Goal: Navigation & Orientation: Locate item on page

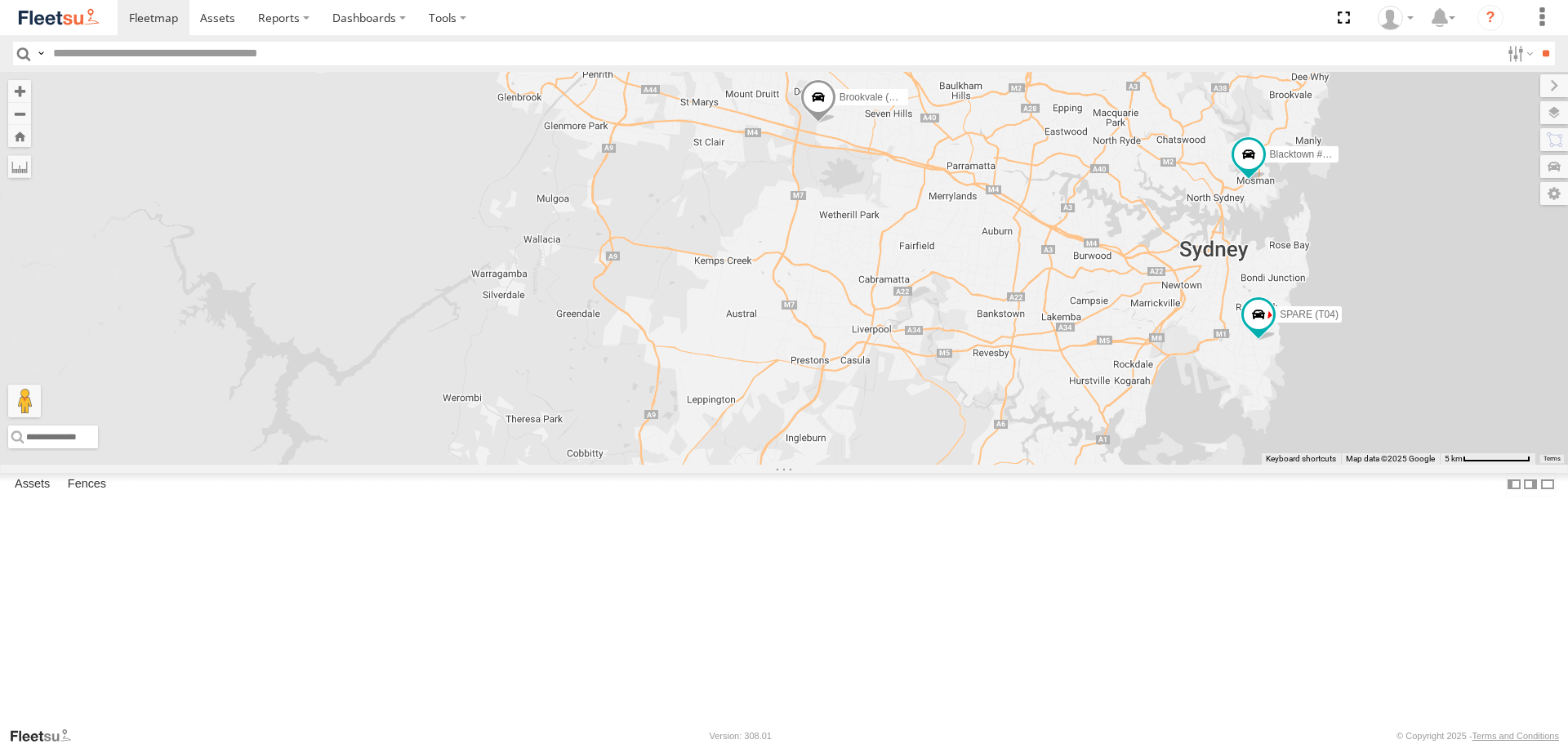
drag, startPoint x: 1334, startPoint y: 449, endPoint x: 1074, endPoint y: 422, distance: 261.4
click at [1074, 422] on div "Brookvale (T10 - Gary) Rural (T08 - Matt) Blacktown #1 (T09 - Brian) Blacktown …" at bounding box center [784, 267] width 1568 height 392
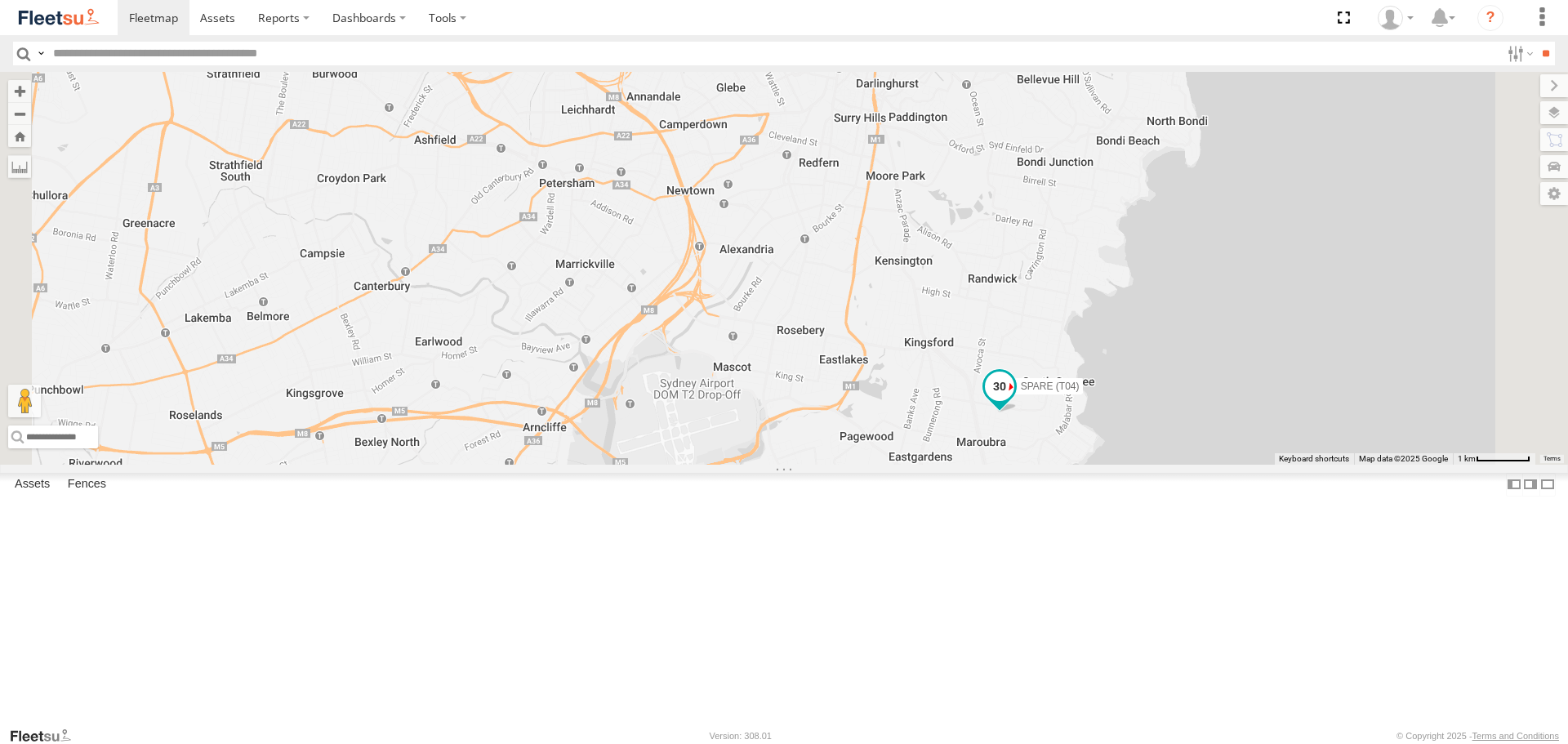
click at [1018, 413] on span at bounding box center [999, 392] width 36 height 45
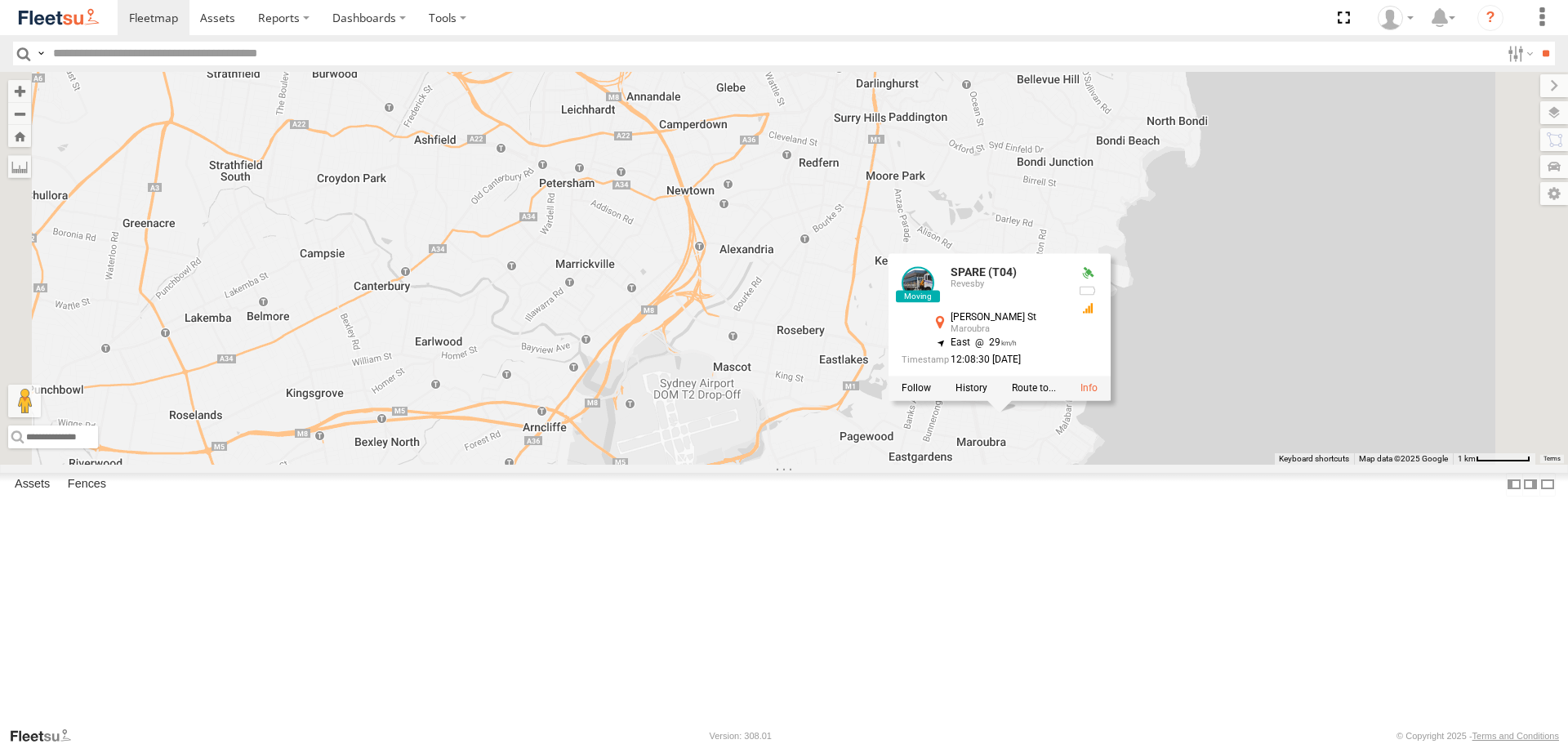
click at [1110, 402] on div at bounding box center [1000, 388] width 222 height 24
click at [988, 395] on label at bounding box center [971, 389] width 32 height 12
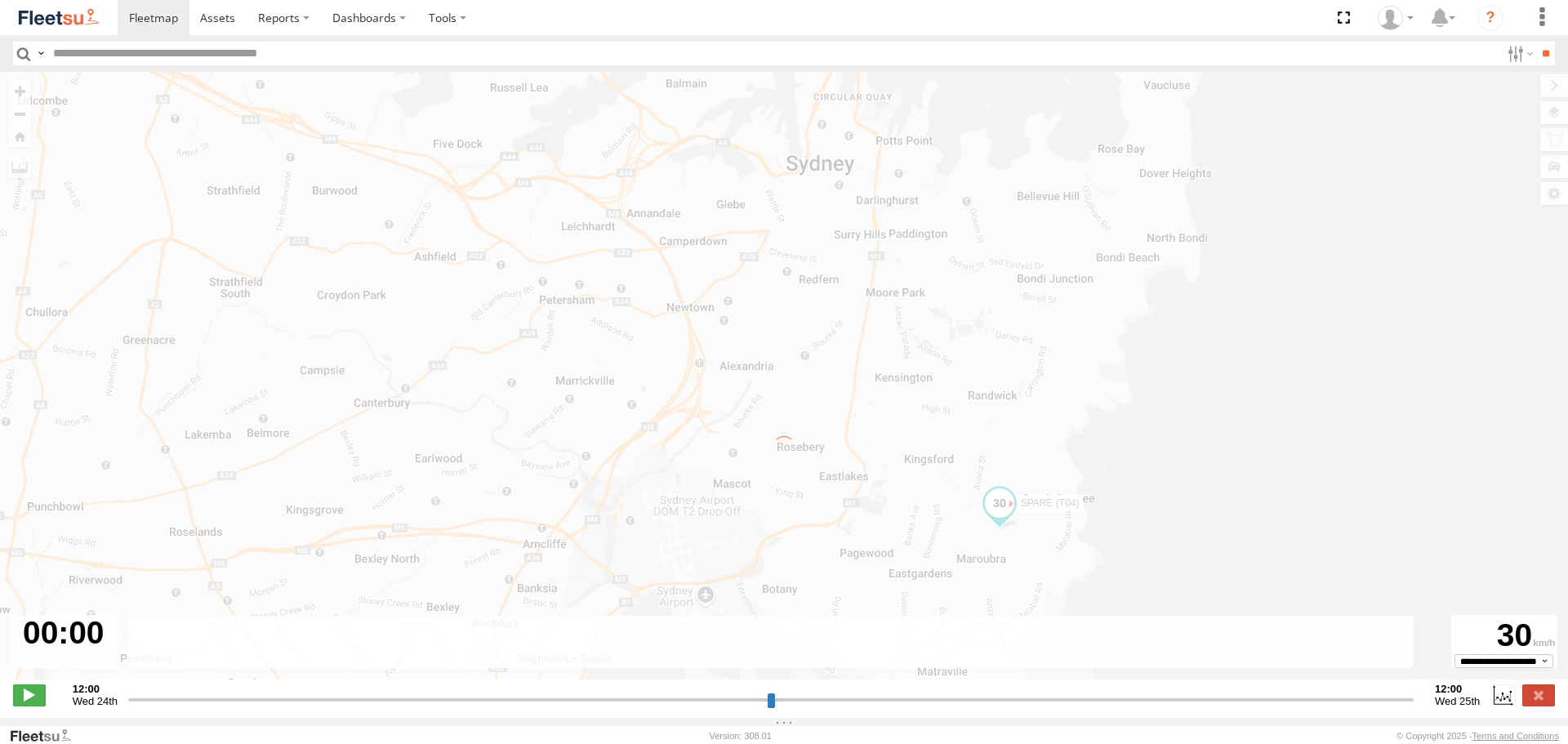
type input "**********"
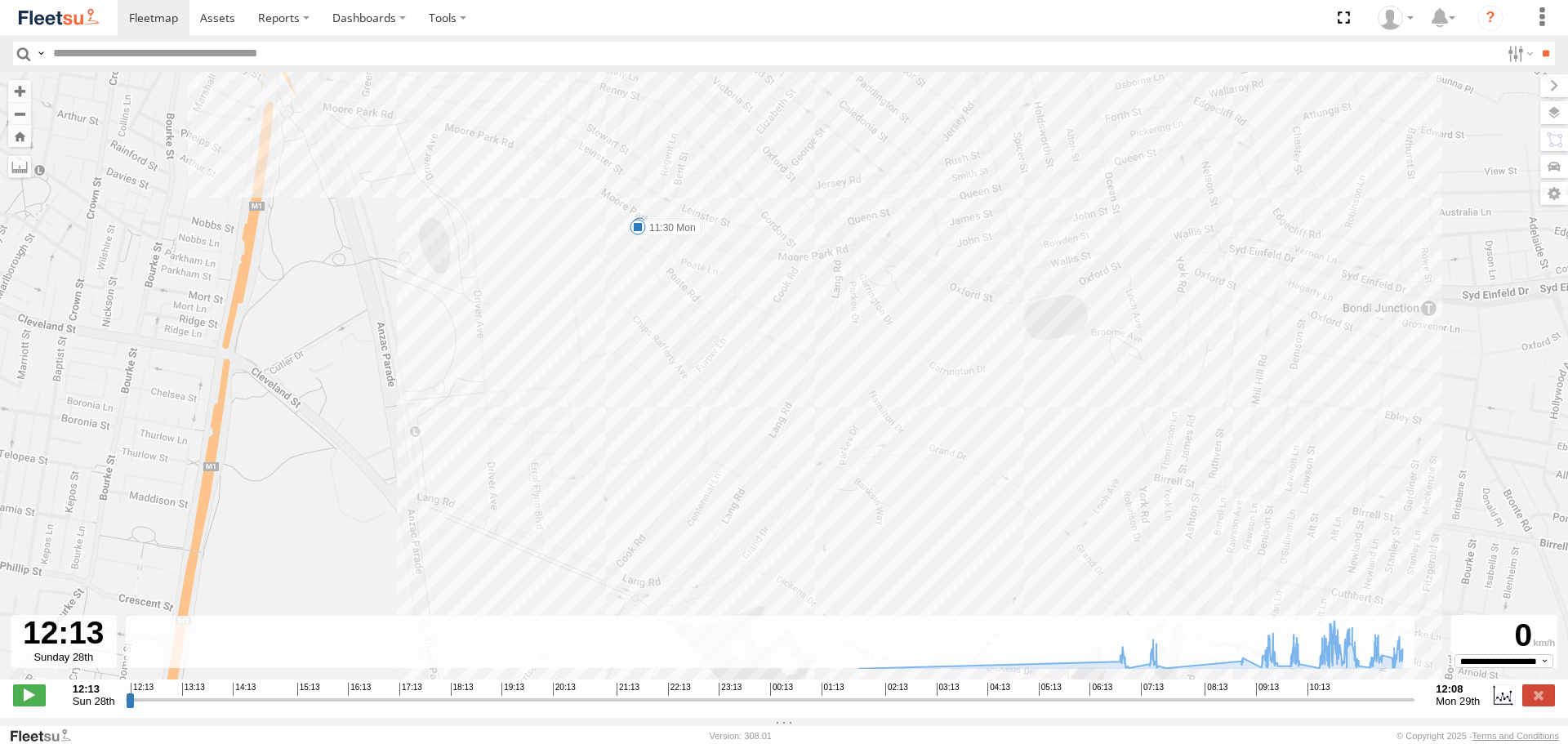
drag, startPoint x: 646, startPoint y: 276, endPoint x: 653, endPoint y: 305, distance: 29.8
click at [653, 305] on div "SPARE (T04) 09:57 Mon 10:01 Mon 10:24 Mon 10:33 Mon 10:59 Mon 11:03 Mon 11:18 M…" at bounding box center [784, 384] width 1568 height 625
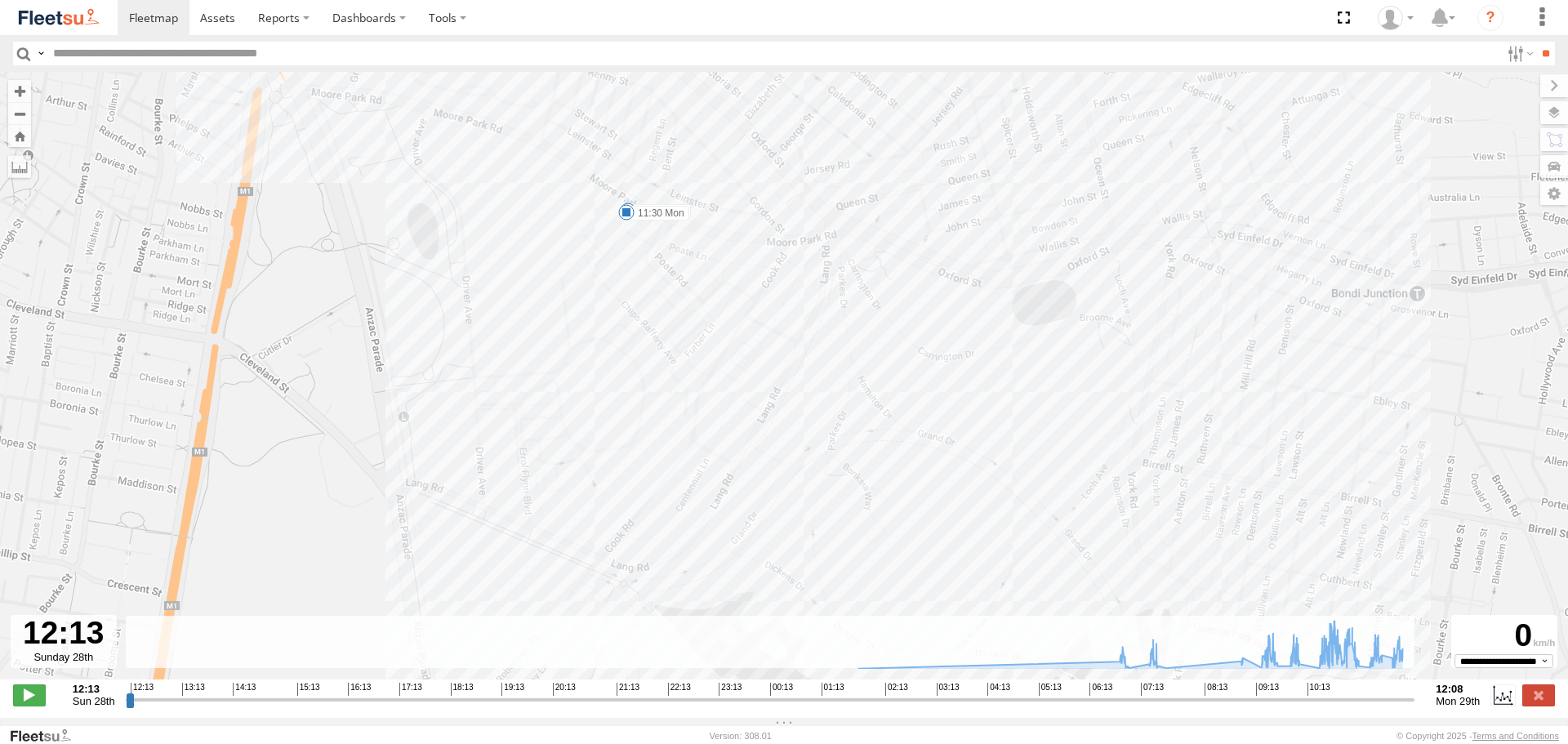
drag, startPoint x: 913, startPoint y: 432, endPoint x: 744, endPoint y: 155, distance: 324.5
click at [745, 155] on div "SPARE (T04) 09:57 Mon 10:01 Mon 10:24 Mon 10:33 Mon 10:59 Mon 11:03 Mon 11:18 M…" at bounding box center [784, 384] width 1568 height 625
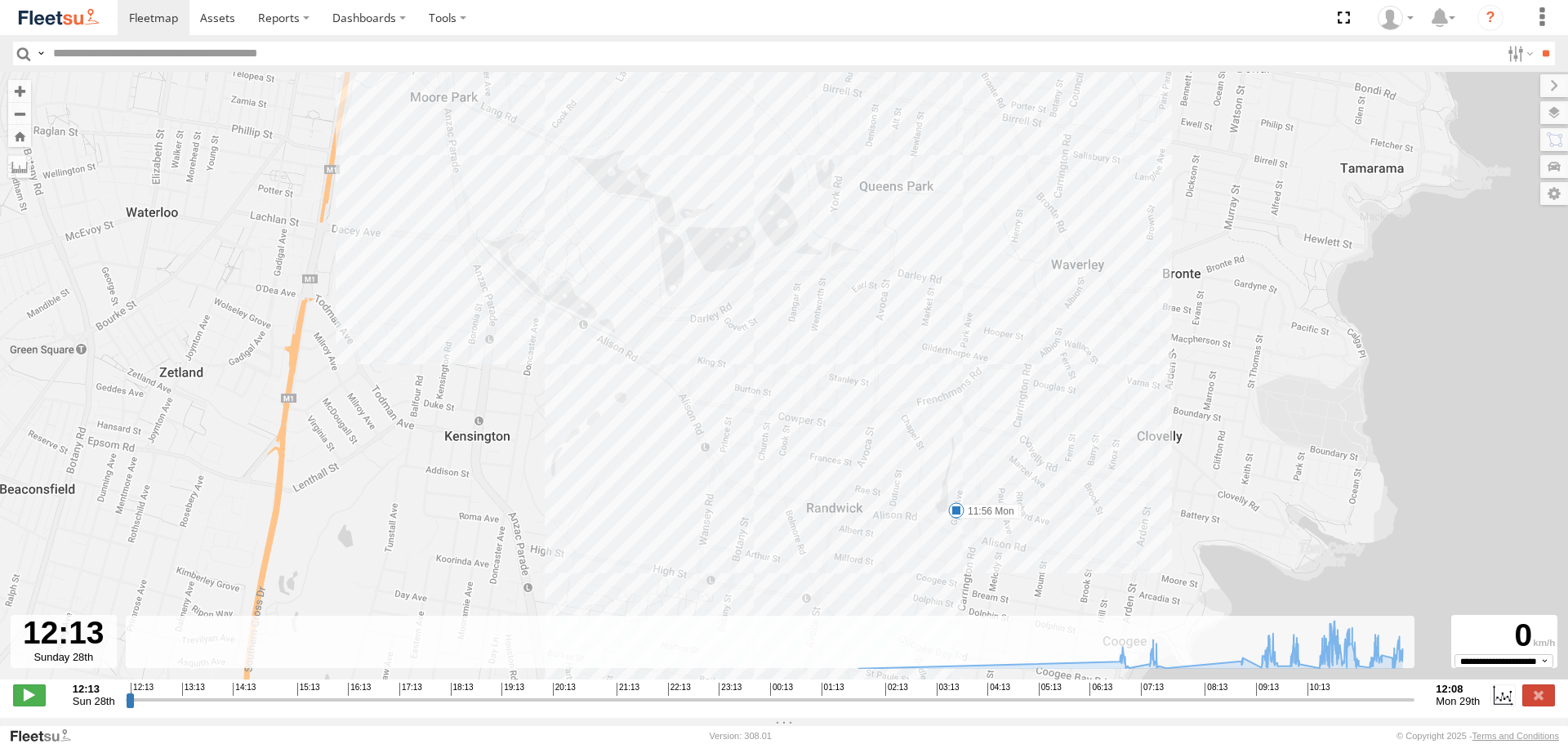
drag, startPoint x: 895, startPoint y: 354, endPoint x: 867, endPoint y: 260, distance: 98.1
click at [867, 260] on div "SPARE (T04) 09:57 Mon 10:01 Mon 10:24 Mon 10:33 Mon 10:59 Mon 11:03 Mon 11:18 M…" at bounding box center [784, 384] width 1568 height 625
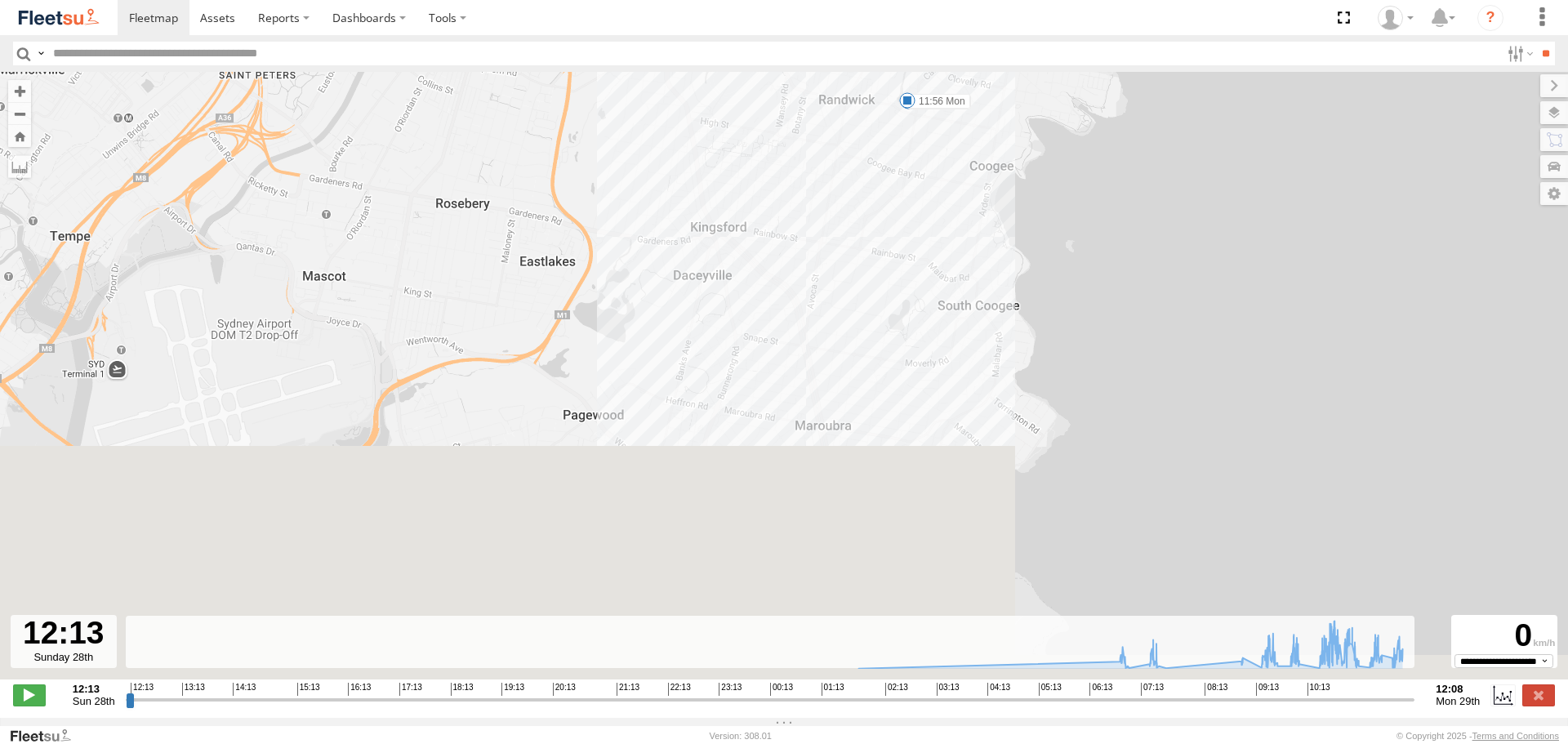
drag, startPoint x: 850, startPoint y: 328, endPoint x: 855, endPoint y: 164, distance: 164.1
click at [855, 164] on div "SPARE (T04) 09:57 Mon 10:01 Mon 10:24 Mon 10:33 Mon 10:59 Mon 11:03 Mon 11:18 M…" at bounding box center [784, 384] width 1568 height 625
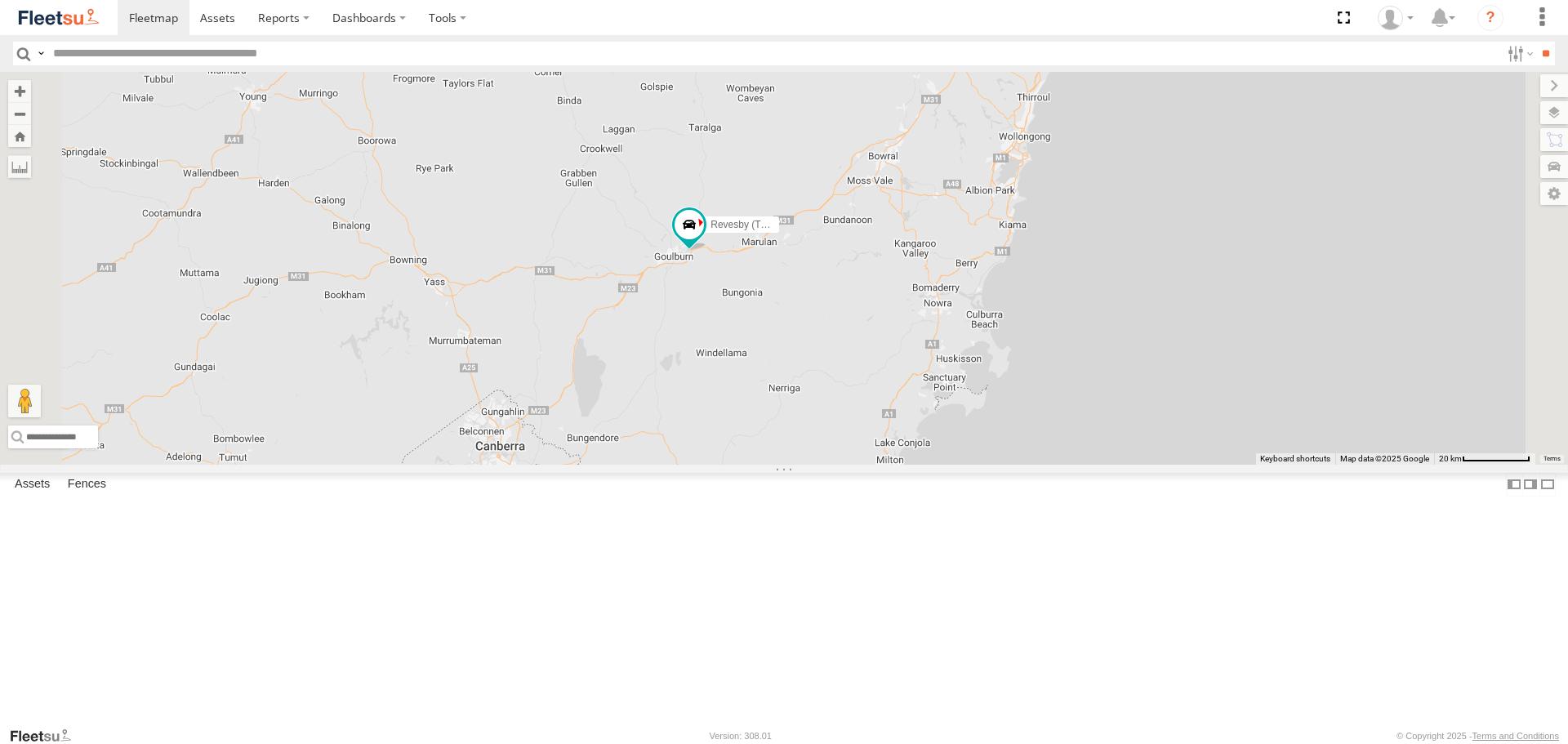
drag, startPoint x: 910, startPoint y: 506, endPoint x: 874, endPoint y: 244, distance: 264.5
click at [874, 244] on div "Brookvale (T10 - Gary) Rural (T08 - Matt) Blacktown #1 (T09 - Brian) Blacktown …" at bounding box center [784, 267] width 1568 height 392
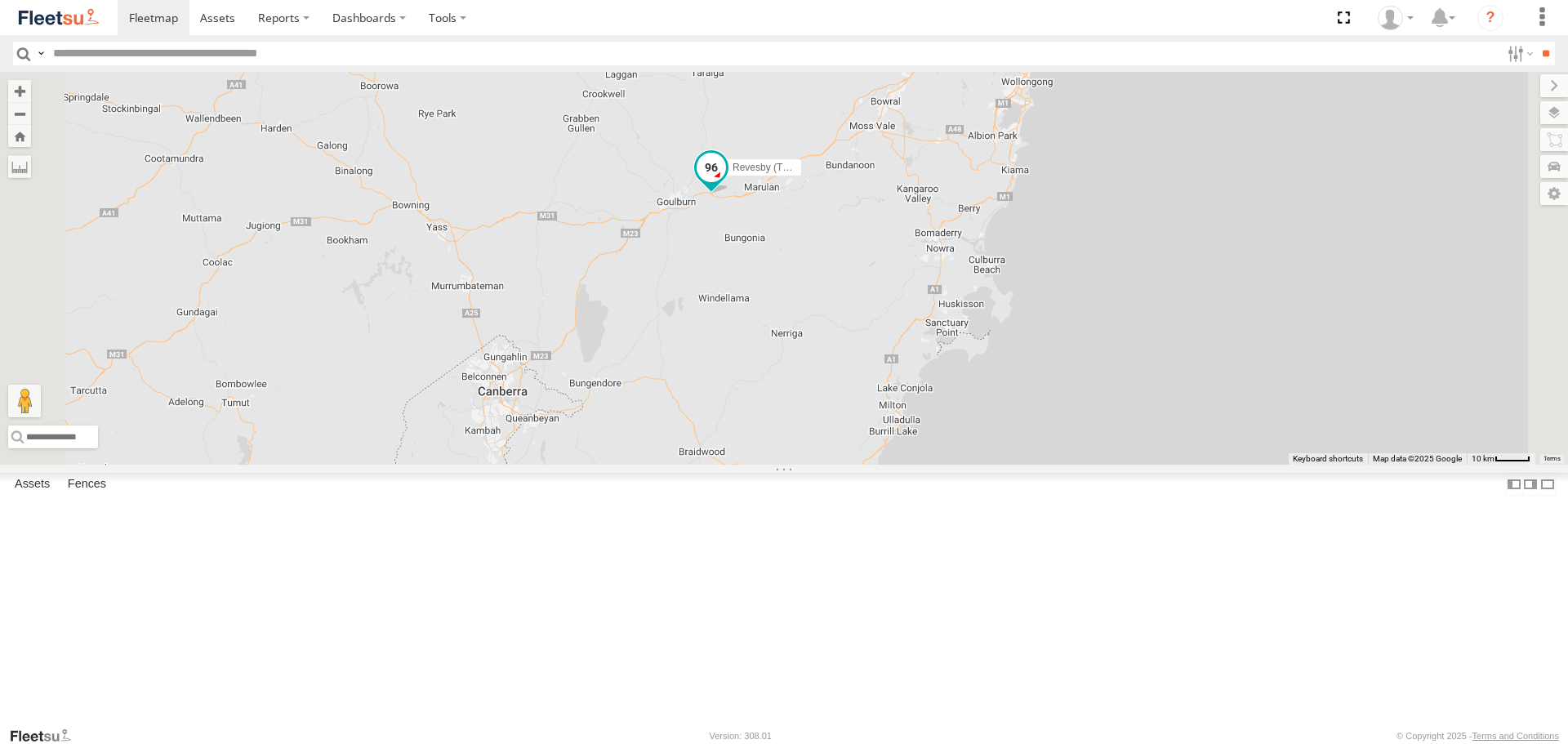
click at [729, 194] on span at bounding box center [711, 172] width 36 height 45
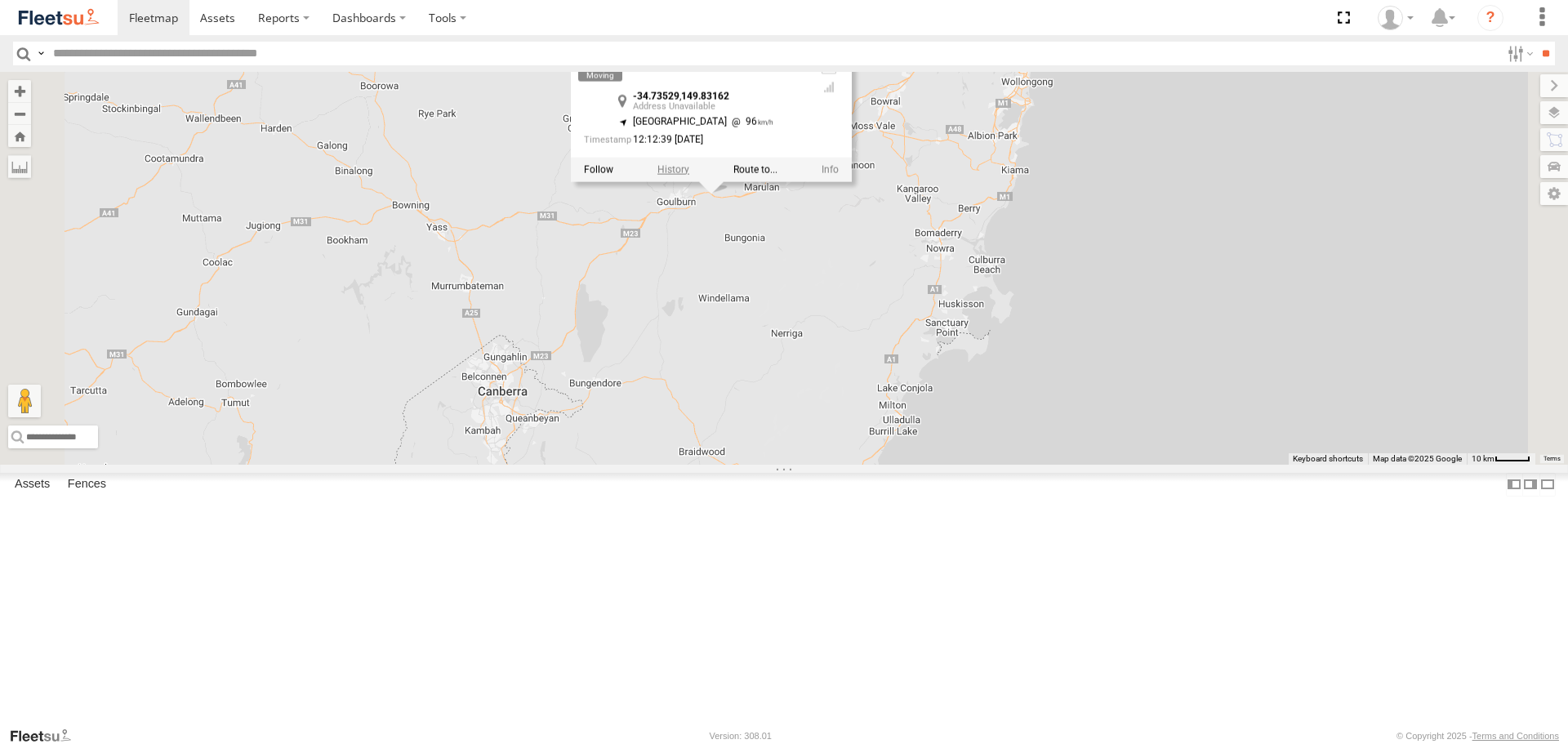
click at [690, 176] on label at bounding box center [673, 170] width 32 height 12
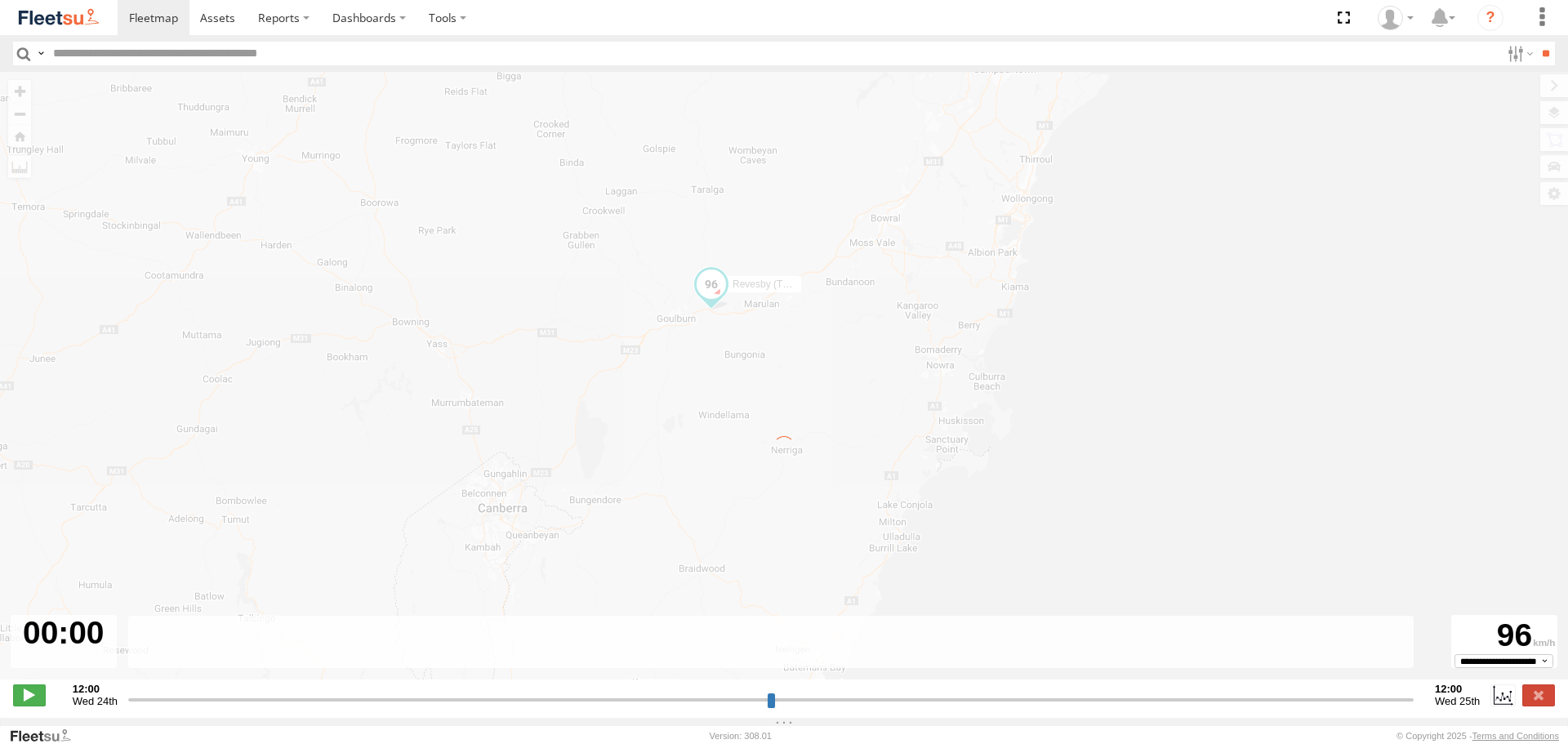
type input "**********"
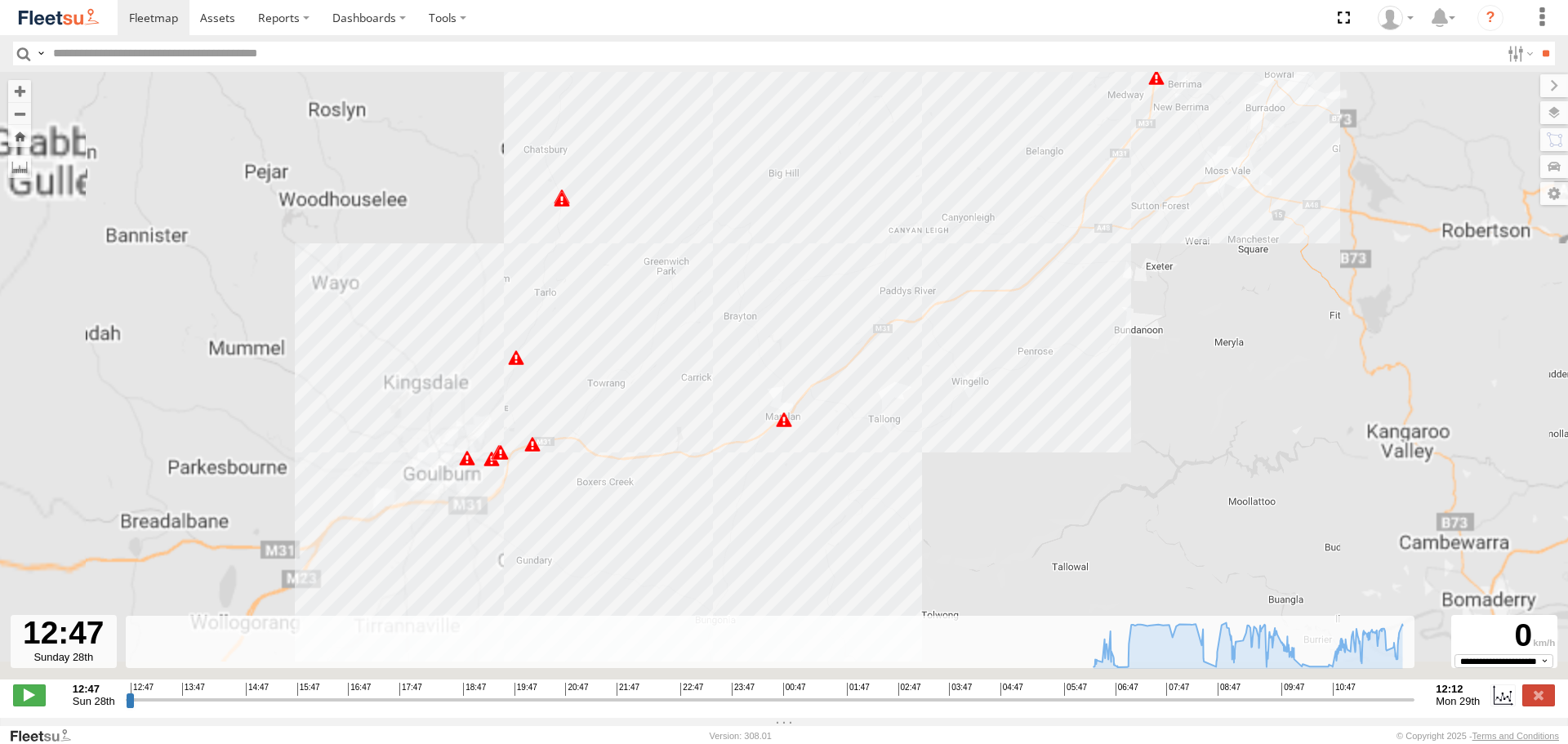
drag, startPoint x: 587, startPoint y: 535, endPoint x: 698, endPoint y: 333, distance: 230.5
click at [698, 333] on div "Revesby (T07 - Dave) 06:18 Mon 06:32 Mon 06:43 Mon 06:52 Mon 06:55 Mon 07:29 Mo…" at bounding box center [784, 384] width 1568 height 625
